Goal: Information Seeking & Learning: Learn about a topic

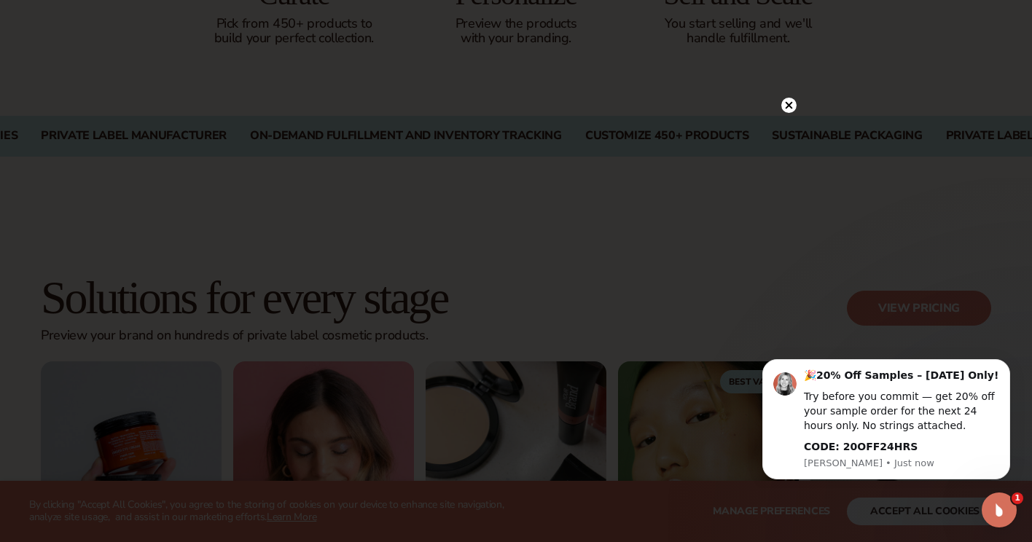
scroll to position [1043, 0]
click at [781, 102] on circle at bounding box center [781, 105] width 15 height 15
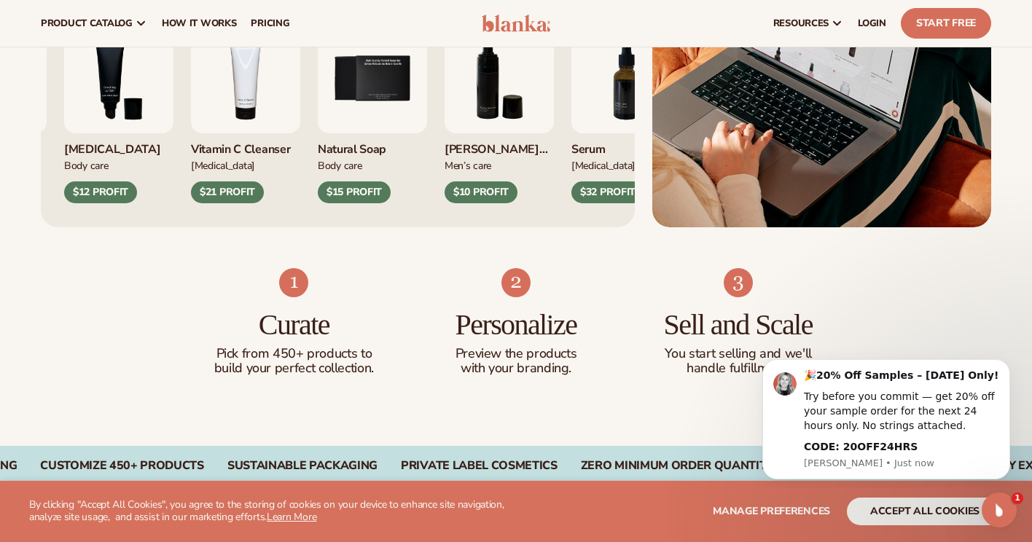
scroll to position [708, 0]
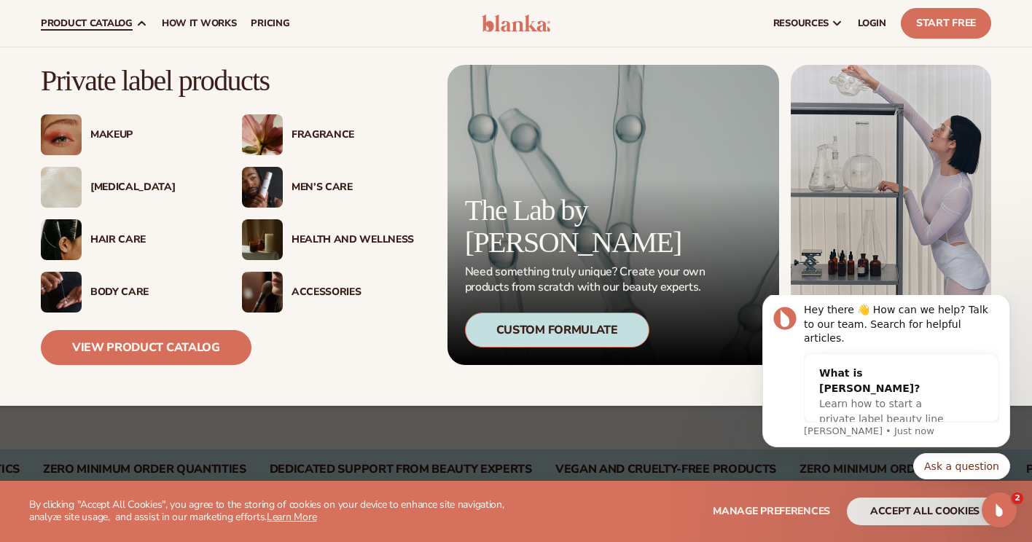
drag, startPoint x: 122, startPoint y: 16, endPoint x: 405, endPoint y: 137, distance: 308.2
click at [405, 137] on div "Fragrance" at bounding box center [352, 135] width 122 height 12
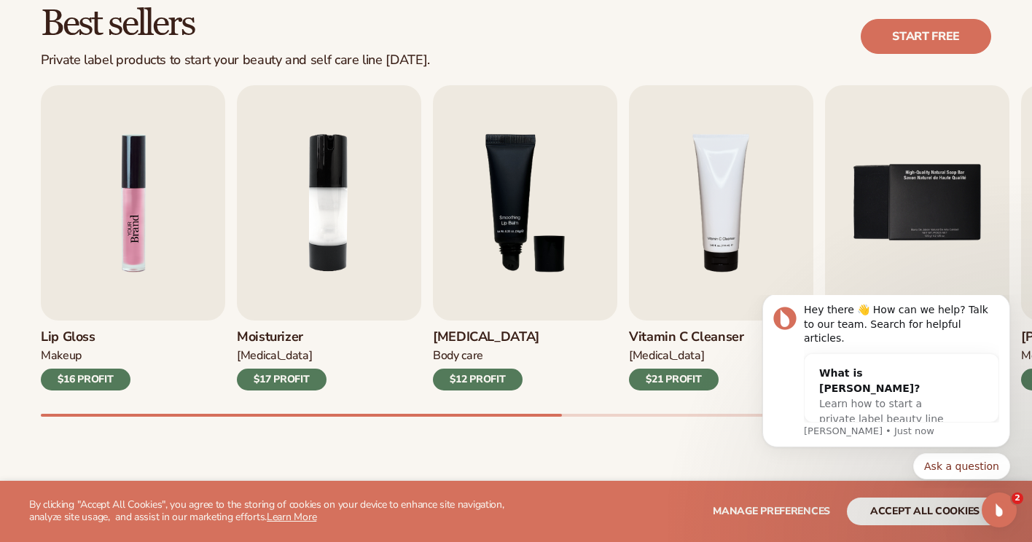
click at [115, 263] on img "1 / 9" at bounding box center [133, 202] width 184 height 235
click at [98, 369] on div "$16 PROFIT" at bounding box center [86, 380] width 90 height 22
click at [102, 381] on div "$16 PROFIT" at bounding box center [86, 380] width 90 height 22
click at [111, 256] on img "1 / 9" at bounding box center [133, 202] width 184 height 235
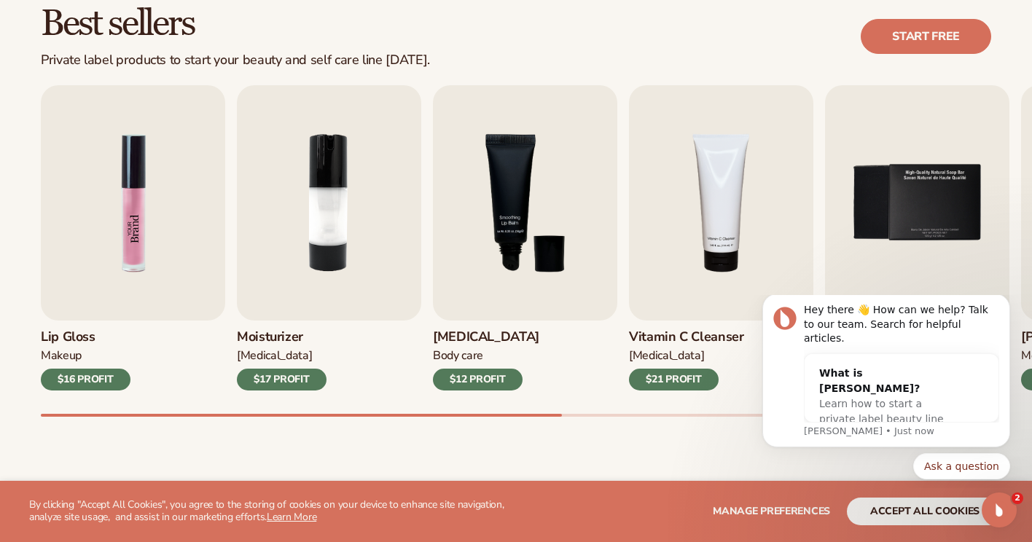
click at [111, 256] on img "1 / 9" at bounding box center [133, 202] width 184 height 235
click at [147, 184] on img "1 / 9" at bounding box center [133, 202] width 184 height 235
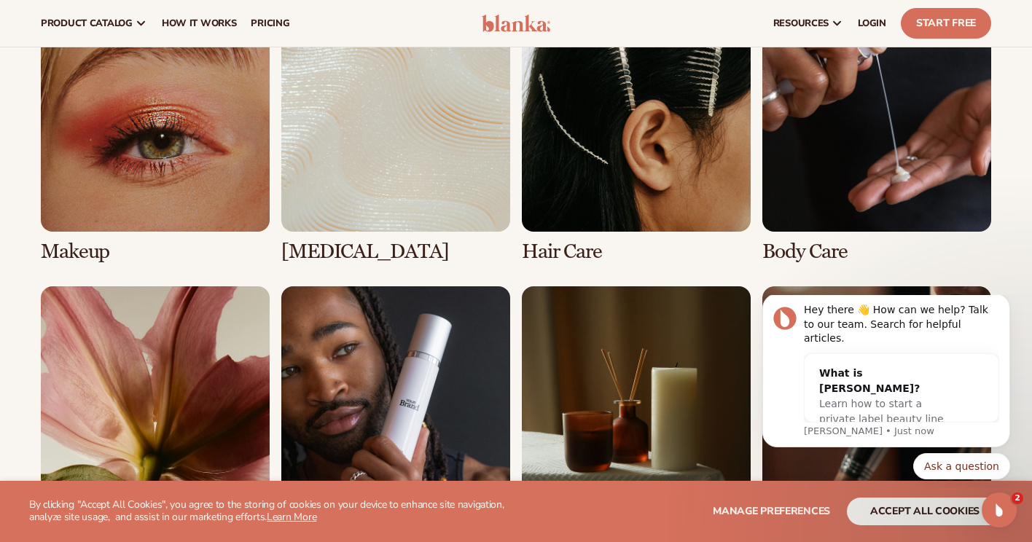
scroll to position [1082, 0]
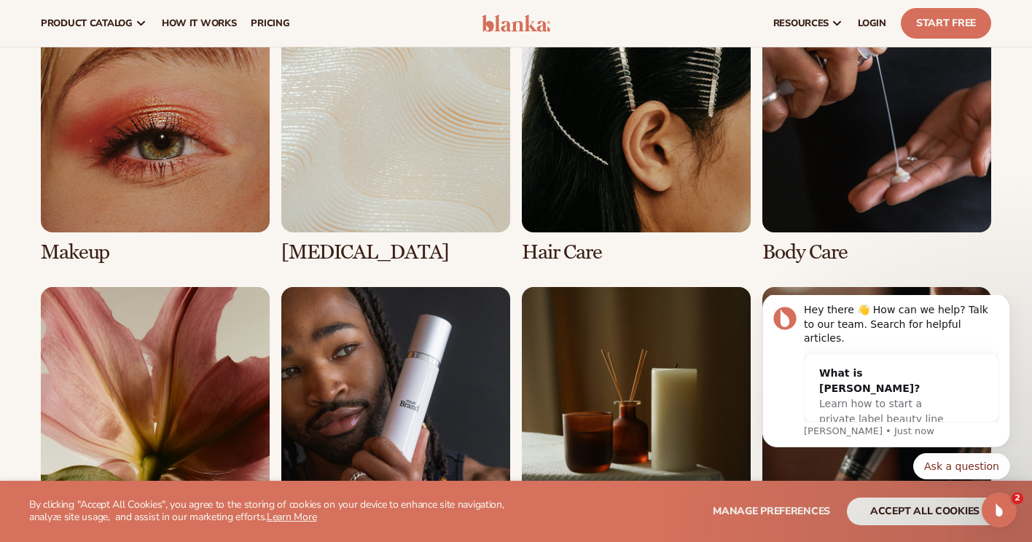
click at [204, 143] on link "1 / 8" at bounding box center [155, 134] width 229 height 260
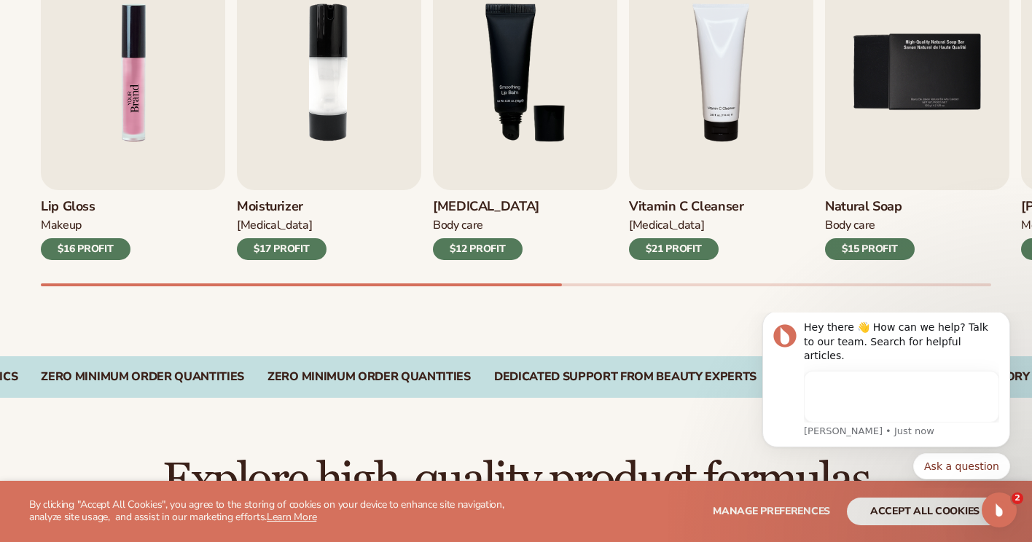
click at [97, 160] on img "1 / 9" at bounding box center [133, 72] width 184 height 235
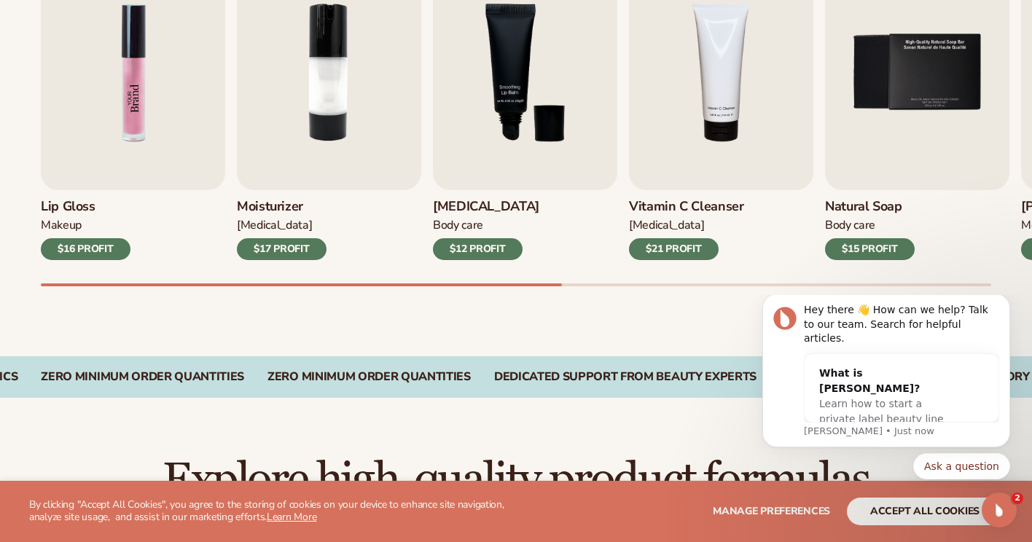
click at [156, 92] on img "1 / 9" at bounding box center [133, 72] width 184 height 235
click at [116, 251] on div "$16 PROFIT" at bounding box center [86, 249] width 90 height 22
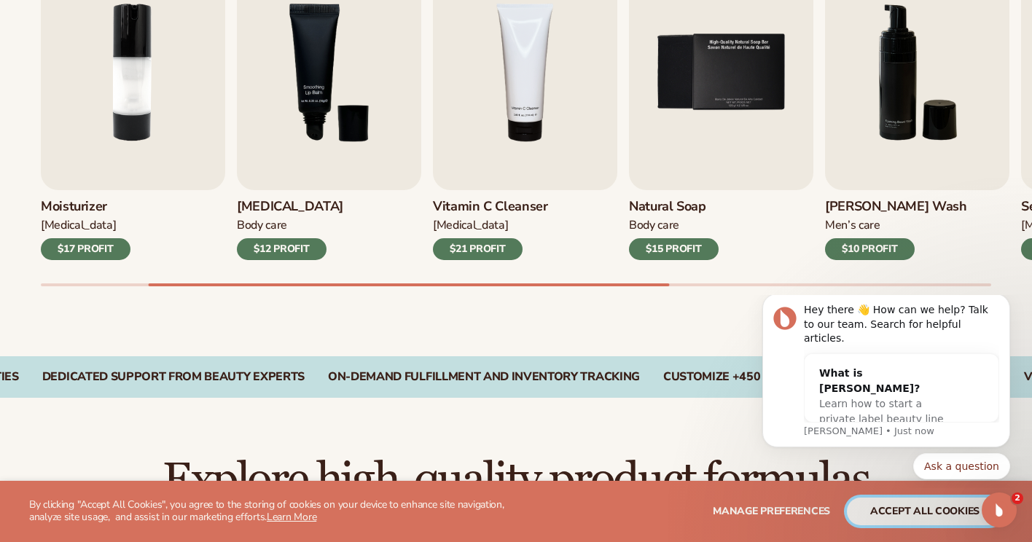
click at [871, 506] on button "accept all cookies" at bounding box center [925, 512] width 156 height 28
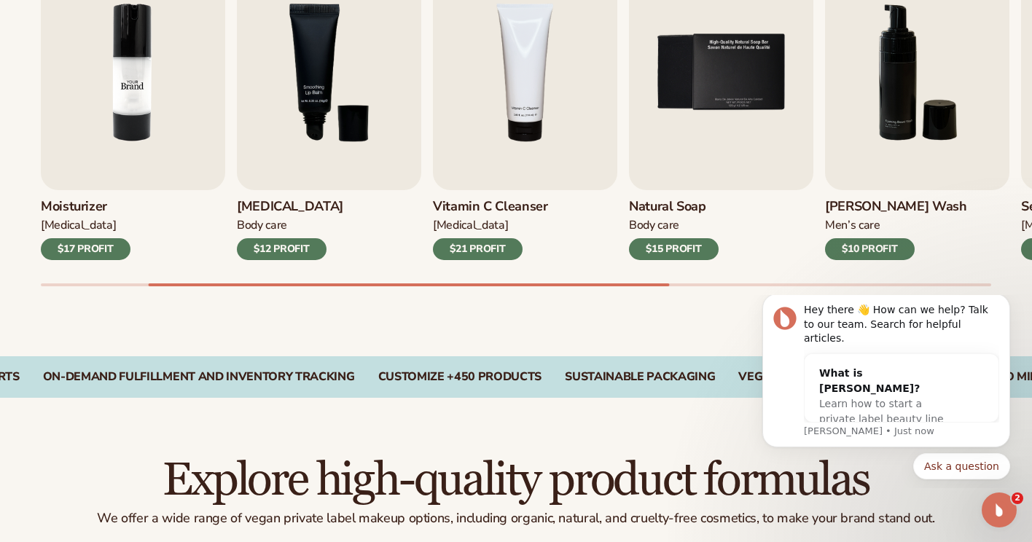
drag, startPoint x: 168, startPoint y: 98, endPoint x: 125, endPoint y: 78, distance: 47.6
click at [125, 78] on img "2 / 9" at bounding box center [133, 72] width 184 height 235
click at [180, 102] on img "2 / 9" at bounding box center [133, 72] width 184 height 235
click at [188, 147] on img "2 / 9" at bounding box center [133, 72] width 184 height 235
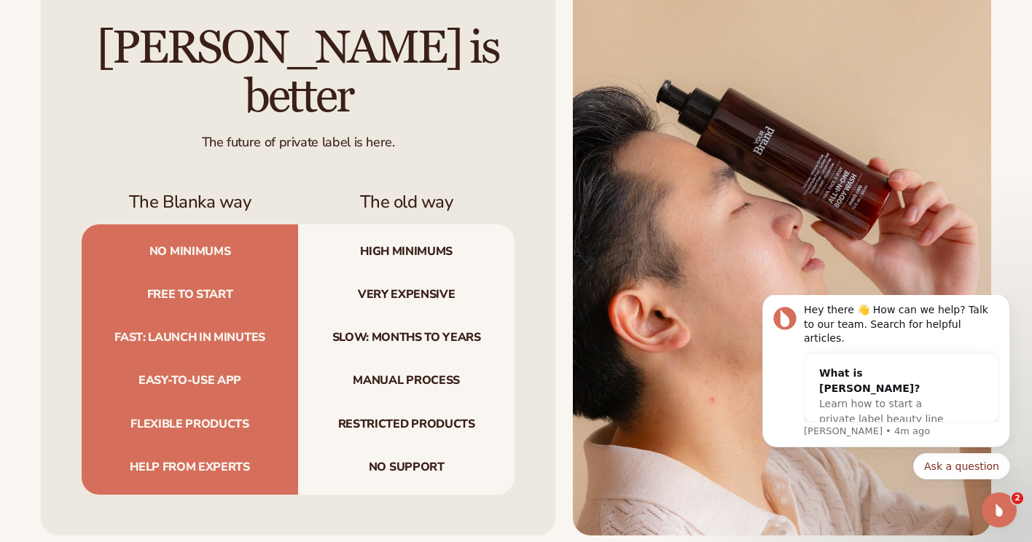
scroll to position [4342, 0]
